Goal: Task Accomplishment & Management: Complete application form

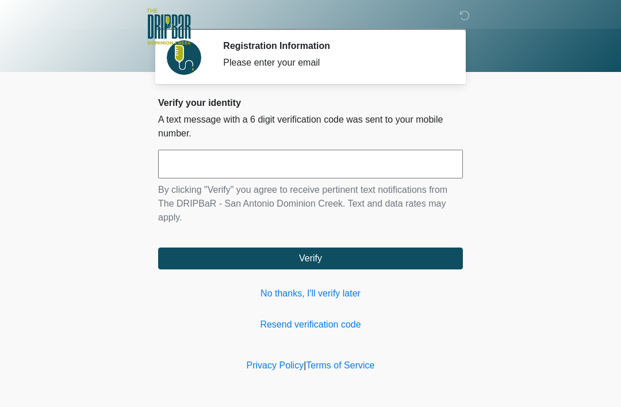
click at [365, 170] on input "text" at bounding box center [310, 164] width 305 height 29
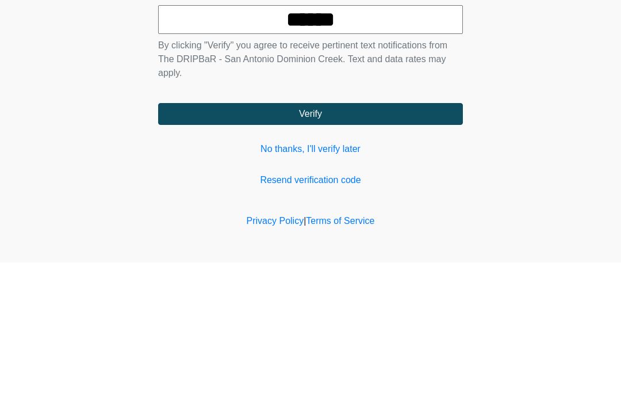
type input "******"
click at [423, 247] on button "Verify" at bounding box center [310, 258] width 305 height 22
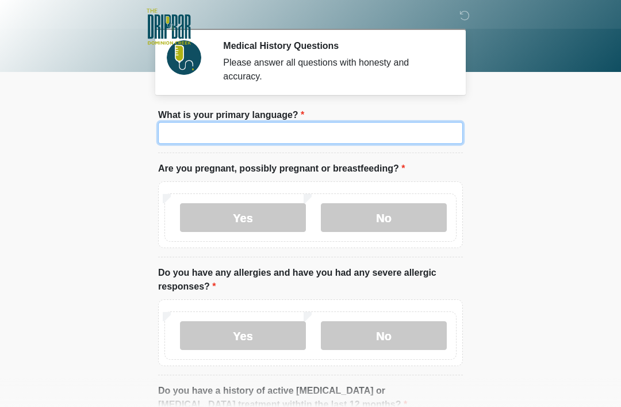
click at [429, 132] on input "What is your primary language?" at bounding box center [310, 133] width 305 height 22
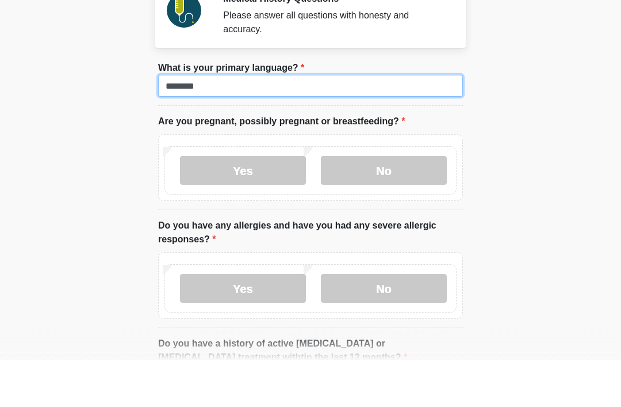
type input "*******"
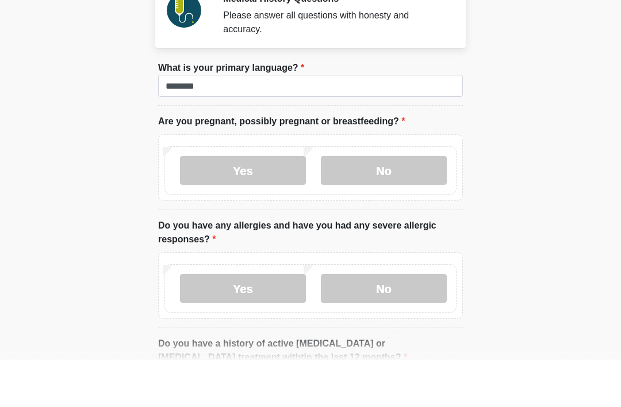
click at [393, 203] on label "No" at bounding box center [384, 217] width 126 height 29
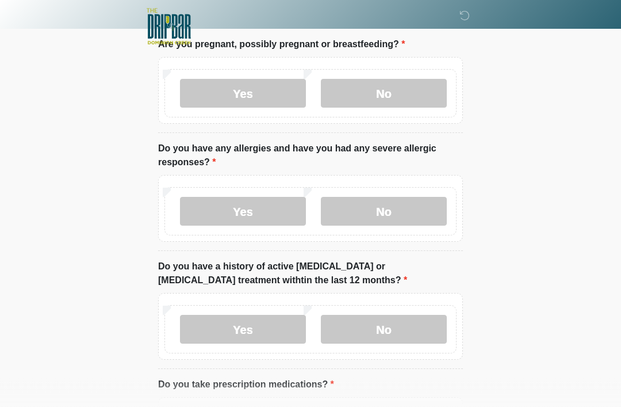
scroll to position [124, 0]
click at [395, 208] on label "No" at bounding box center [384, 211] width 126 height 29
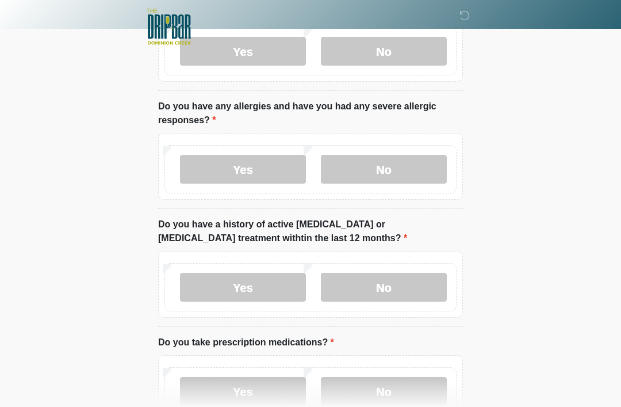
click at [427, 290] on label "No" at bounding box center [384, 287] width 126 height 29
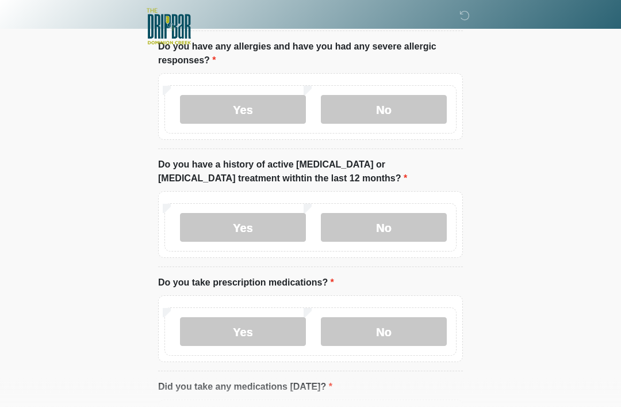
scroll to position [226, 0]
click at [277, 335] on label "Yes" at bounding box center [243, 331] width 126 height 29
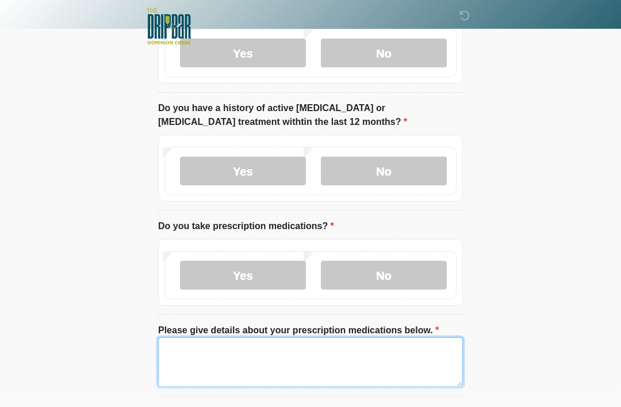
click at [413, 354] on textarea "Please give details about your prescription medications below." at bounding box center [310, 362] width 305 height 49
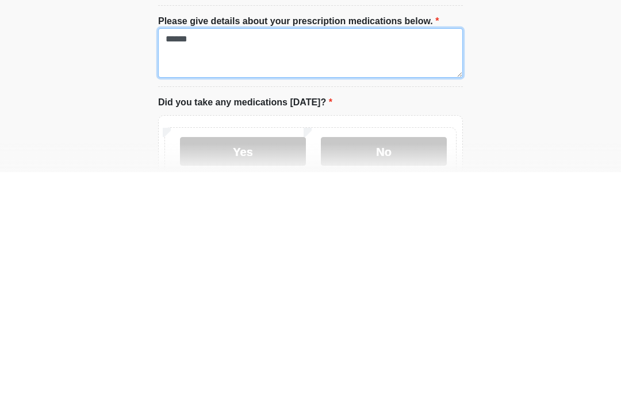
scroll to position [375, 0]
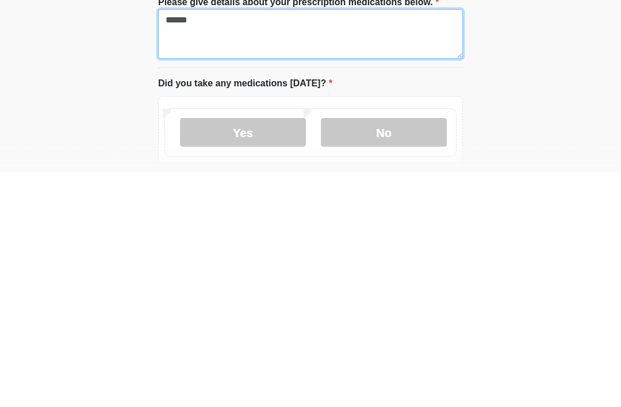
type textarea "******"
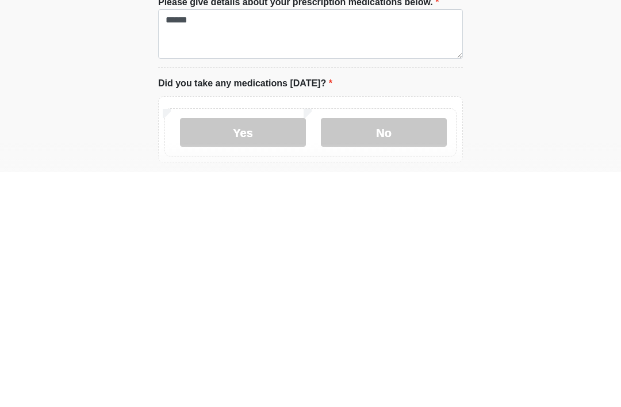
click at [411, 352] on label "No" at bounding box center [384, 366] width 126 height 29
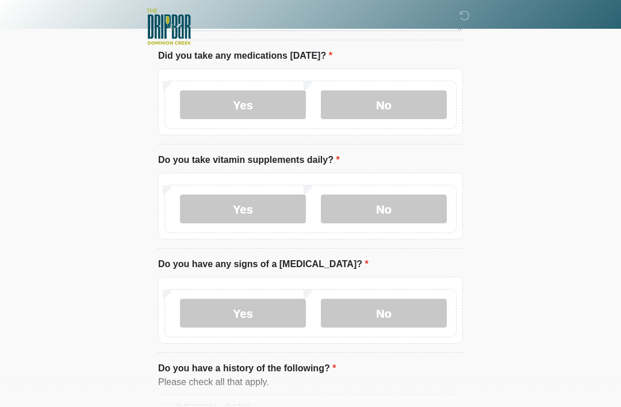
scroll to position [642, 0]
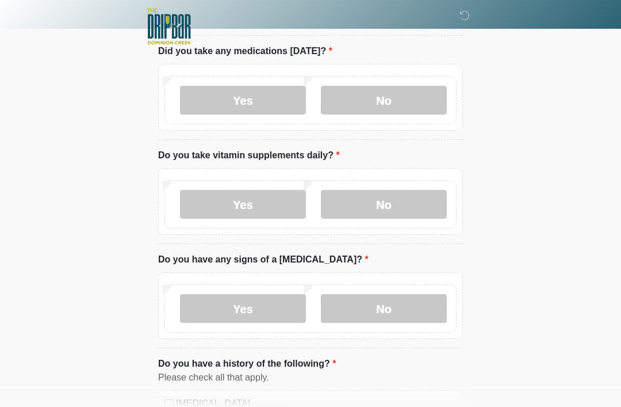
click at [283, 198] on label "Yes" at bounding box center [243, 204] width 126 height 29
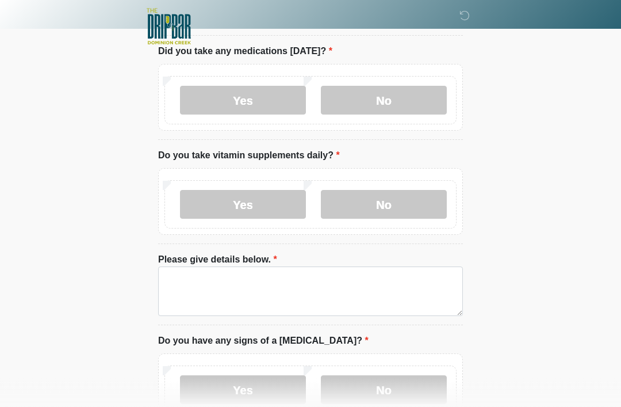
scroll to position [642, 0]
click at [409, 190] on label "No" at bounding box center [384, 204] width 126 height 29
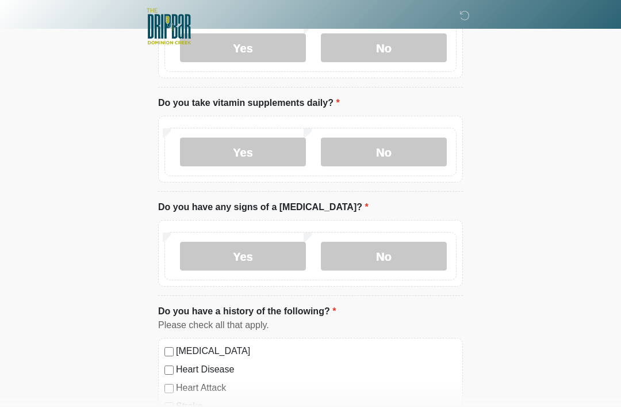
scroll to position [695, 0]
click at [422, 252] on label "No" at bounding box center [384, 255] width 126 height 29
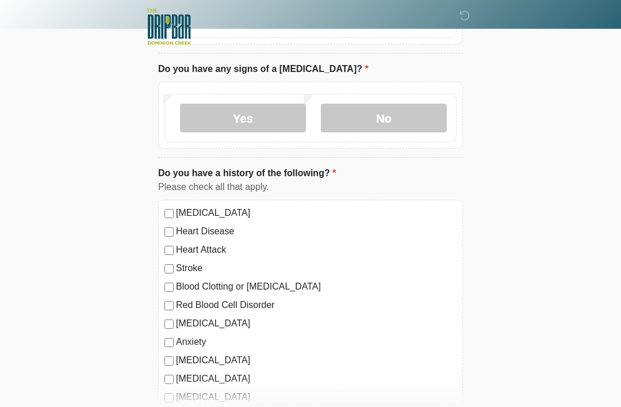
scroll to position [847, 0]
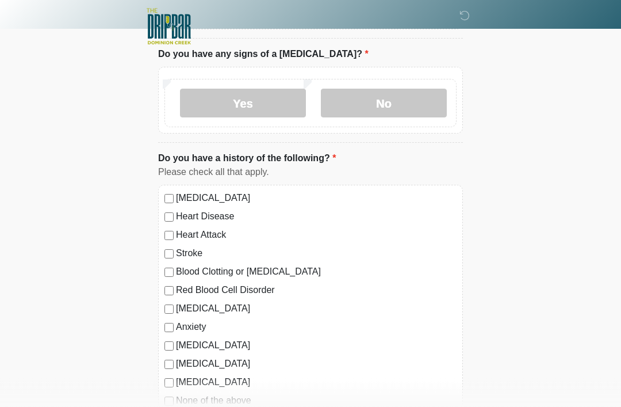
click at [201, 324] on label "Anxiety" at bounding box center [316, 327] width 281 height 14
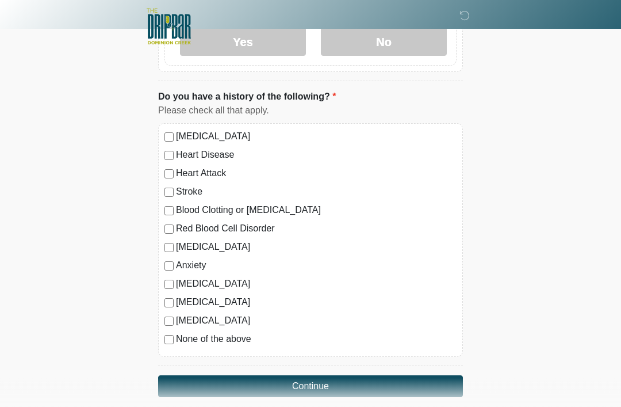
scroll to position [913, 0]
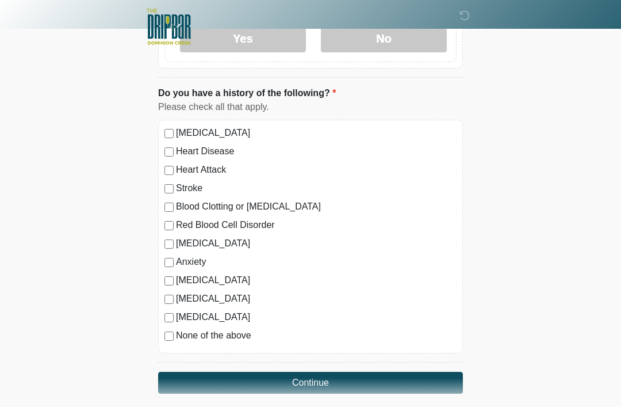
click at [363, 378] on button "Continue" at bounding box center [310, 382] width 305 height 22
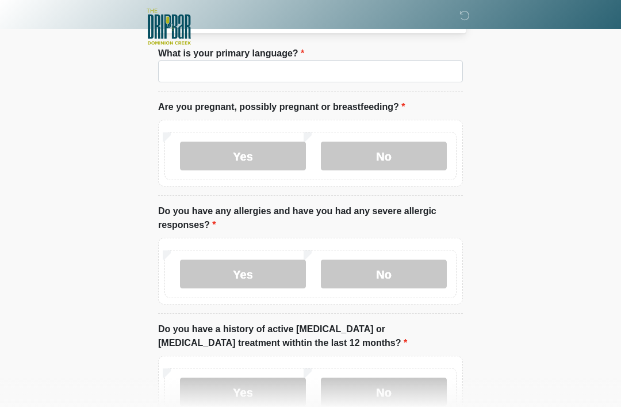
scroll to position [0, 0]
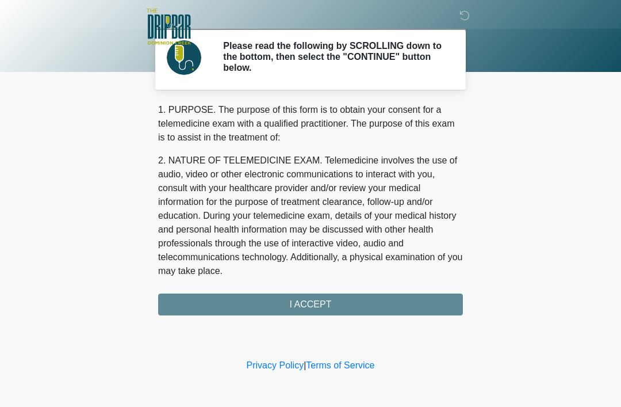
click at [404, 301] on div "1. PURPOSE. The purpose of this form is to obtain your consent for a telemedici…" at bounding box center [310, 209] width 305 height 212
click at [390, 302] on div "1. PURPOSE. The purpose of this form is to obtain your consent for a telemedici…" at bounding box center [310, 209] width 305 height 212
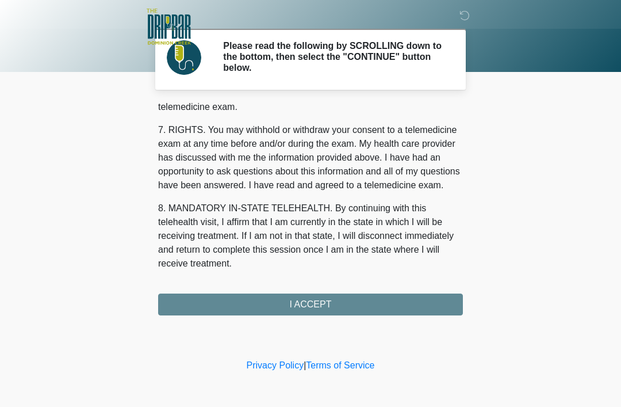
click at [357, 303] on button "I ACCEPT" at bounding box center [310, 304] width 305 height 22
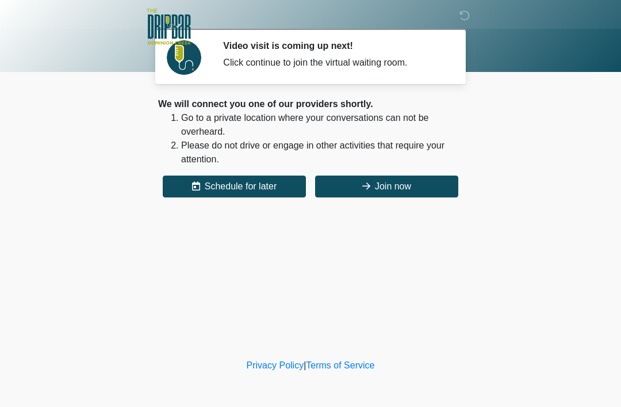
click at [414, 187] on button "Join now" at bounding box center [386, 186] width 143 height 22
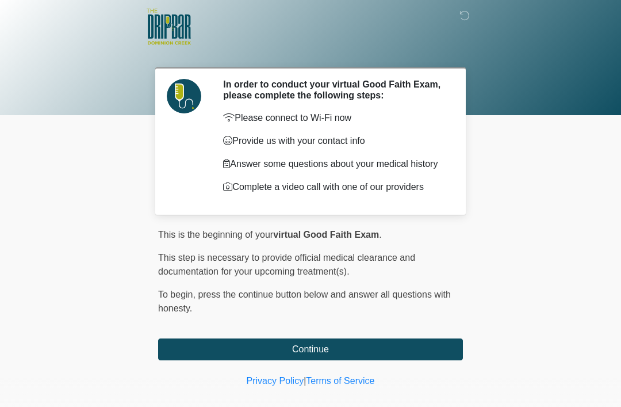
scroll to position [20, 0]
